Goal: Task Accomplishment & Management: Use online tool/utility

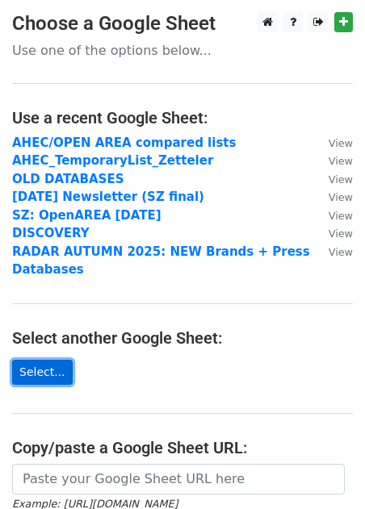
click at [44, 365] on link "Select..." at bounding box center [42, 372] width 61 height 25
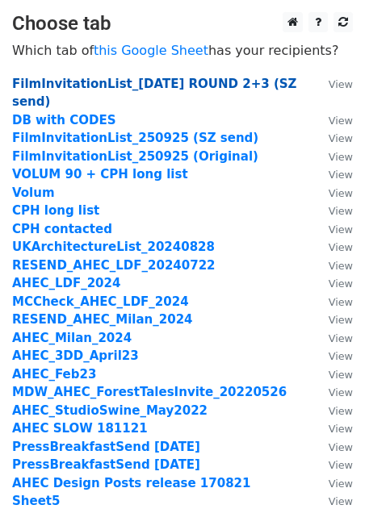
click at [104, 85] on strong "FilmInvitationList_[DATE] ROUND 2+3 (SZ send)" at bounding box center [154, 93] width 284 height 33
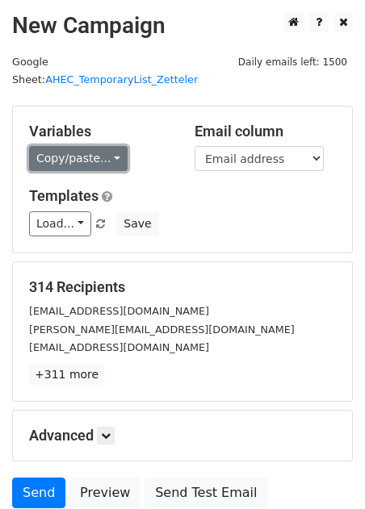
click at [78, 146] on link "Copy/paste..." at bounding box center [78, 158] width 98 height 25
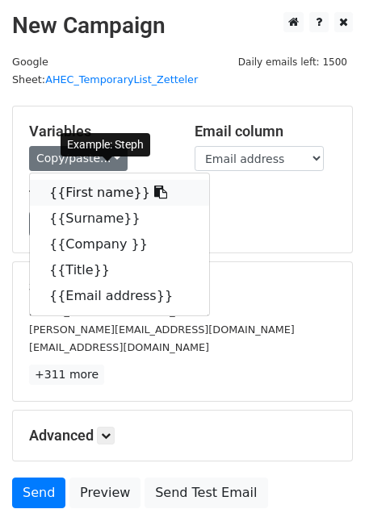
click at [87, 185] on link "{{First name}}" at bounding box center [119, 193] width 179 height 26
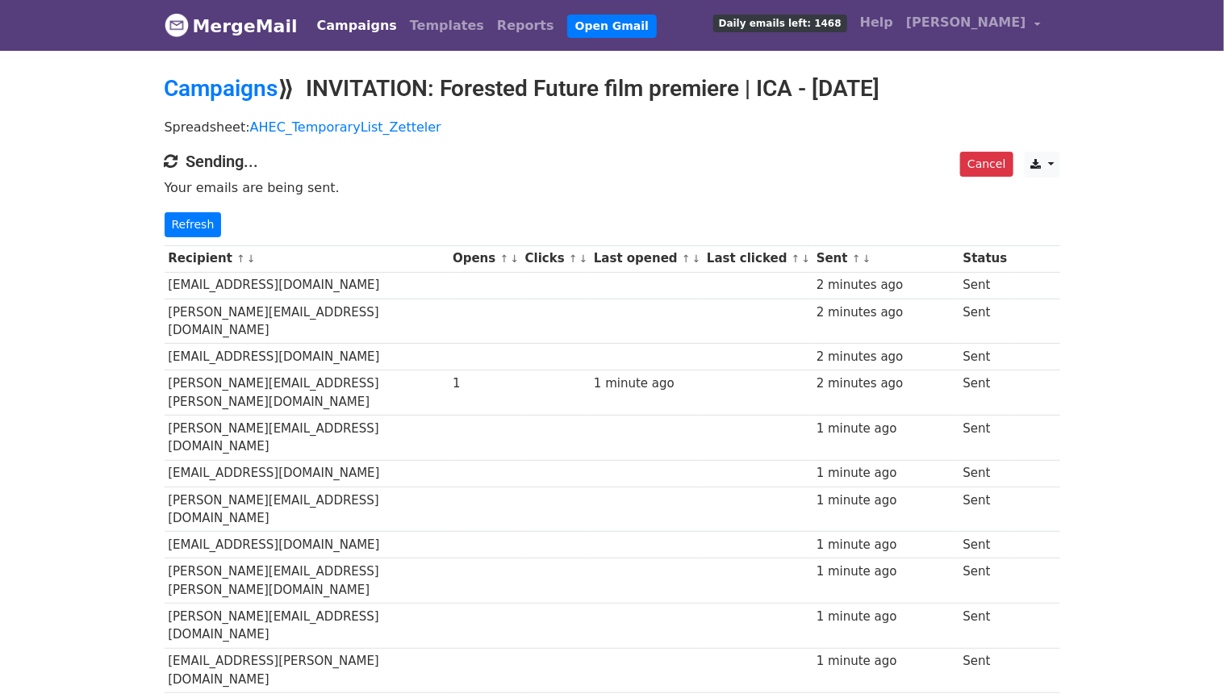
click at [515, 265] on link "↓" at bounding box center [514, 259] width 9 height 12
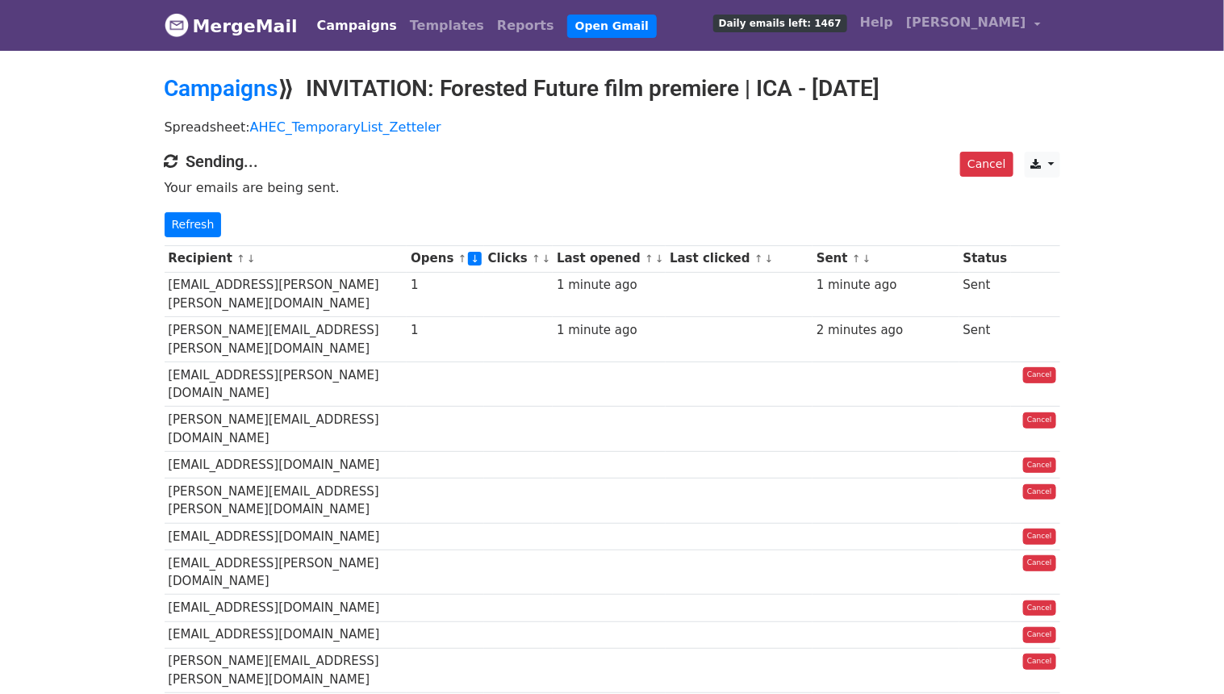
click at [551, 265] on link "↓" at bounding box center [546, 259] width 9 height 12
click at [482, 265] on link "↓" at bounding box center [475, 259] width 14 height 14
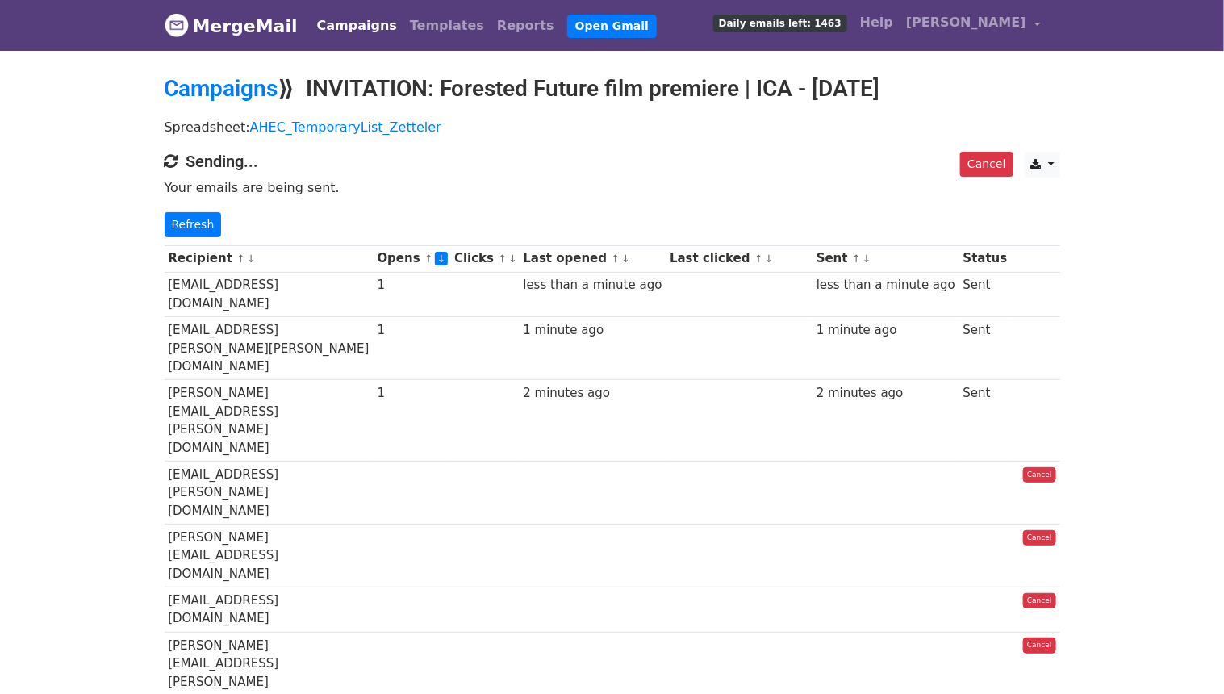
click at [449, 265] on link "↓" at bounding box center [442, 259] width 14 height 14
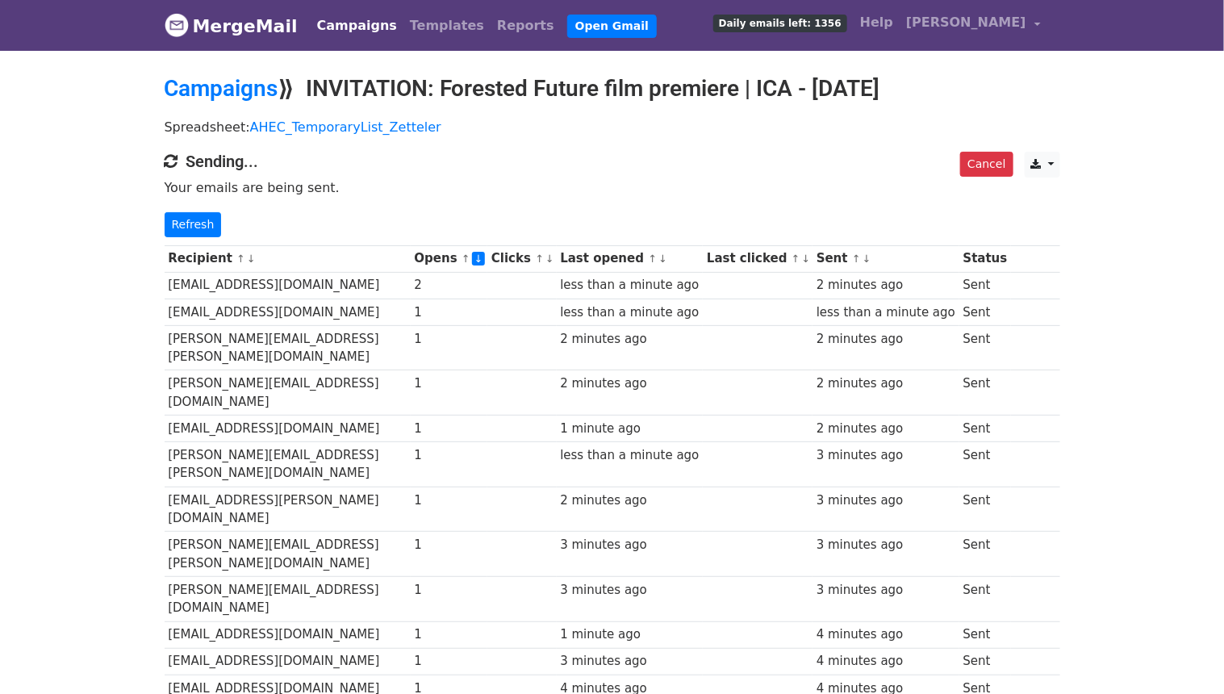
click at [486, 265] on link "↓" at bounding box center [479, 259] width 14 height 14
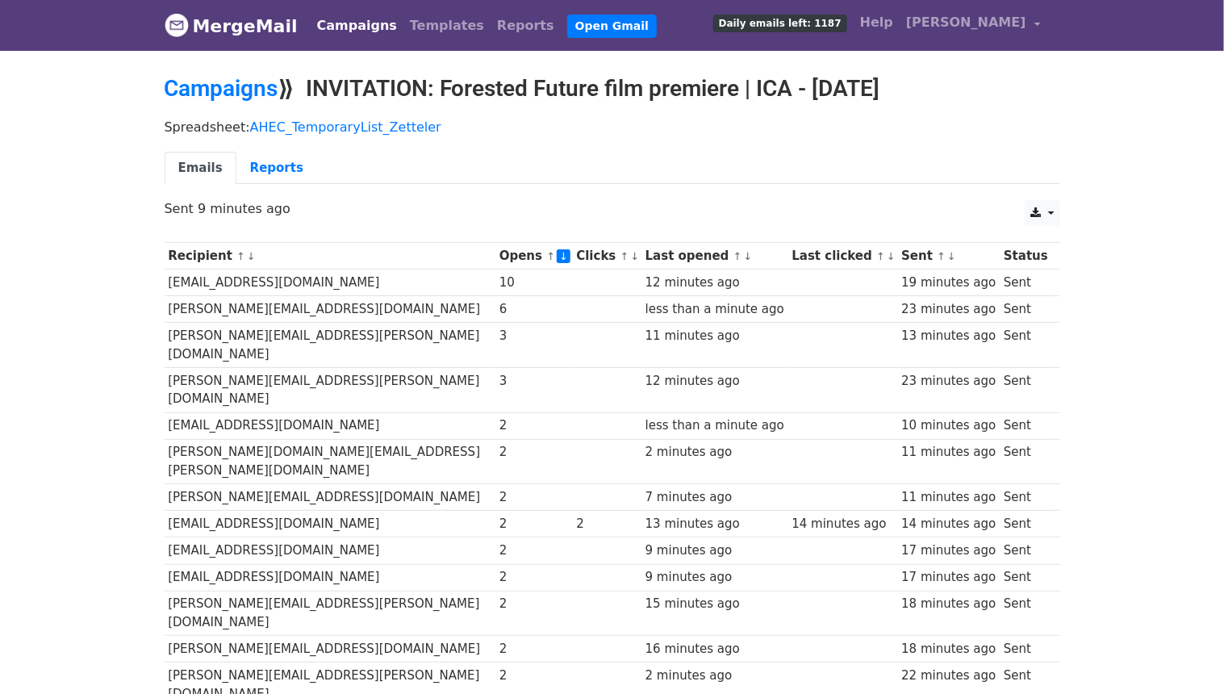
click at [631, 262] on link "↓" at bounding box center [635, 256] width 9 height 12
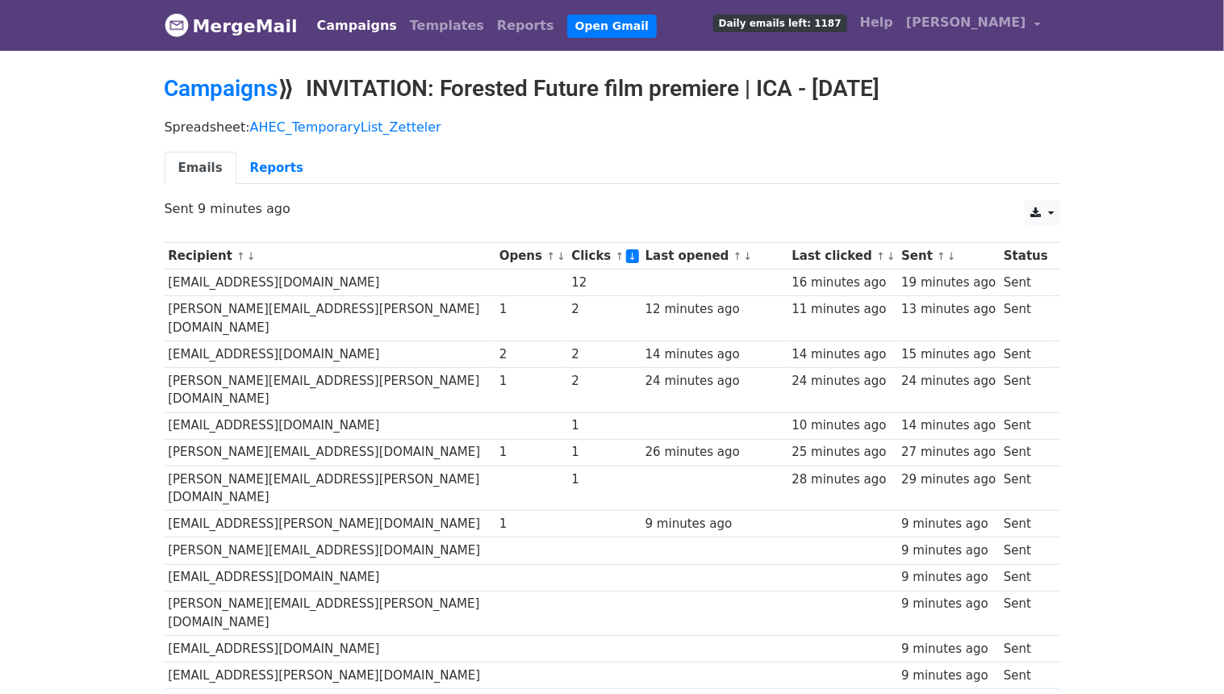
click at [557, 262] on link "↓" at bounding box center [561, 256] width 9 height 12
